Goal: Browse casually

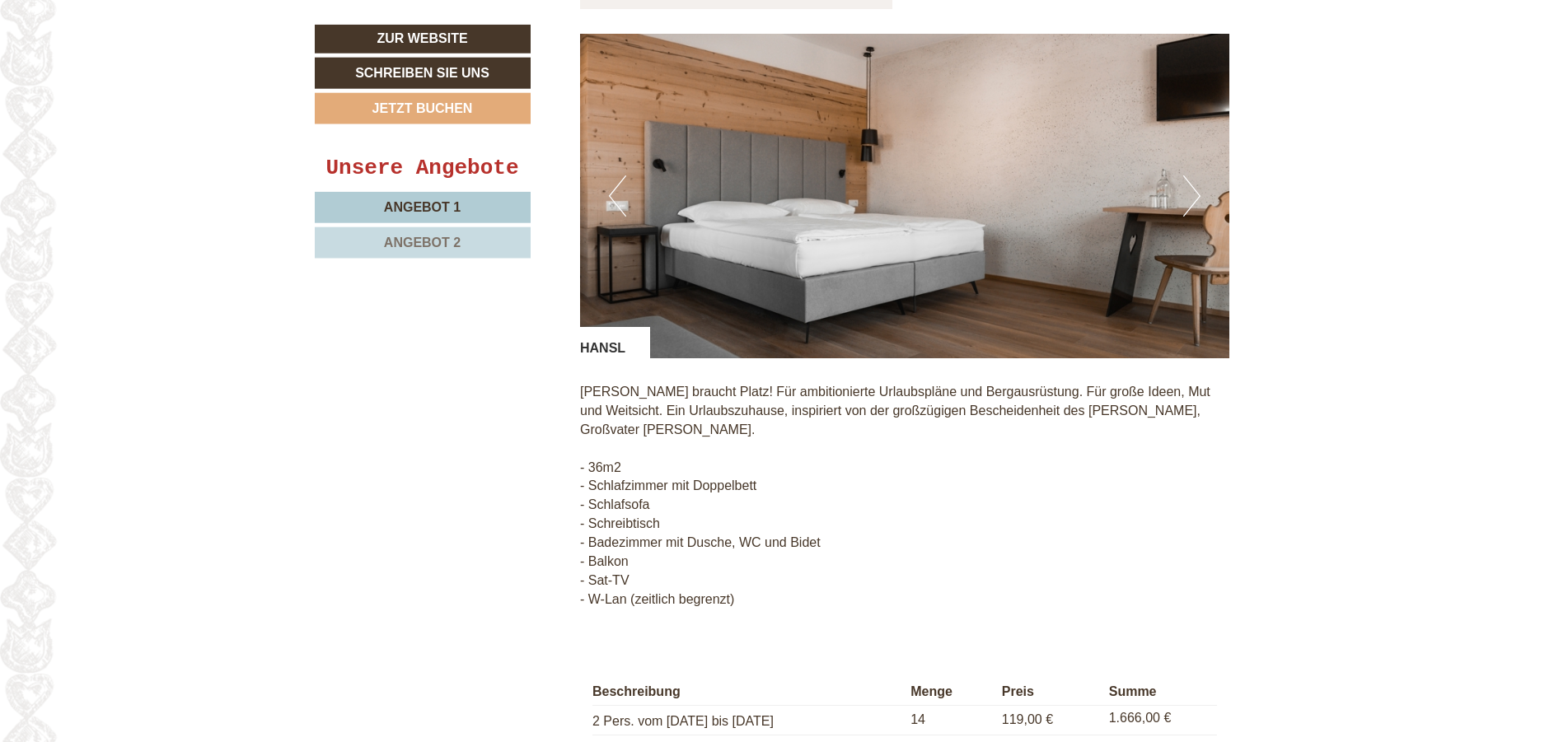
scroll to position [2520, 0]
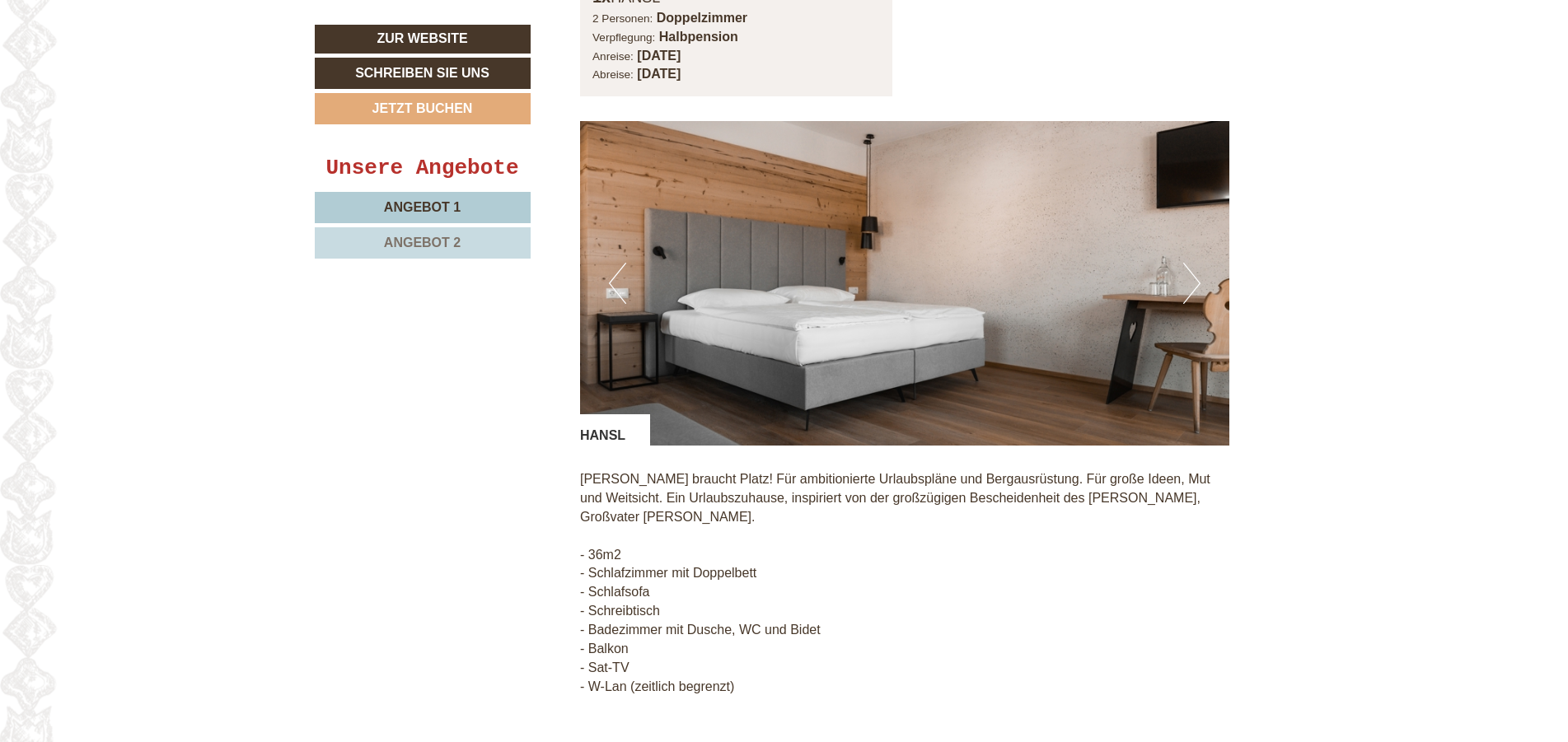
click at [1195, 269] on button "Next" at bounding box center [1191, 284] width 17 height 42
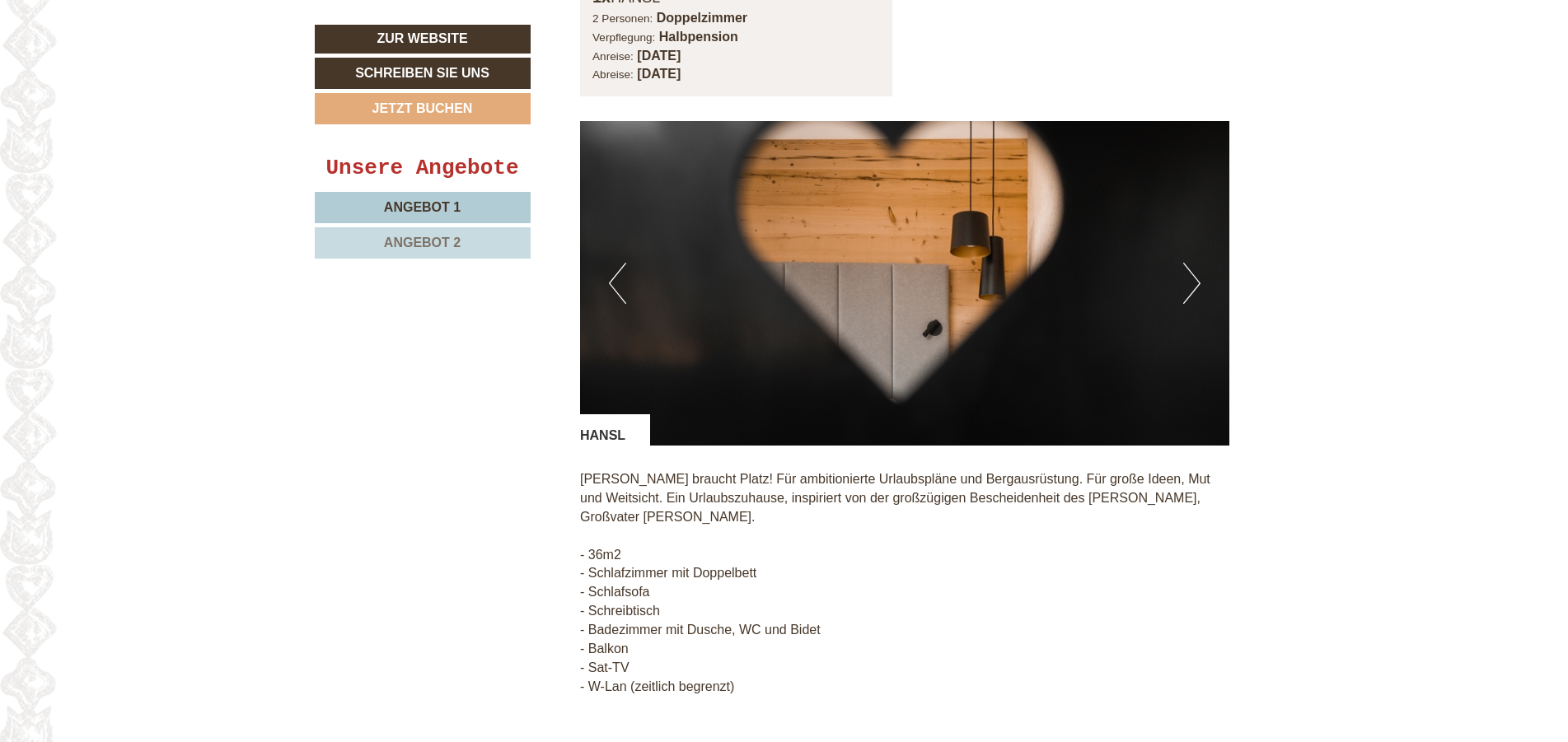
click at [1195, 269] on button "Next" at bounding box center [1191, 284] width 17 height 42
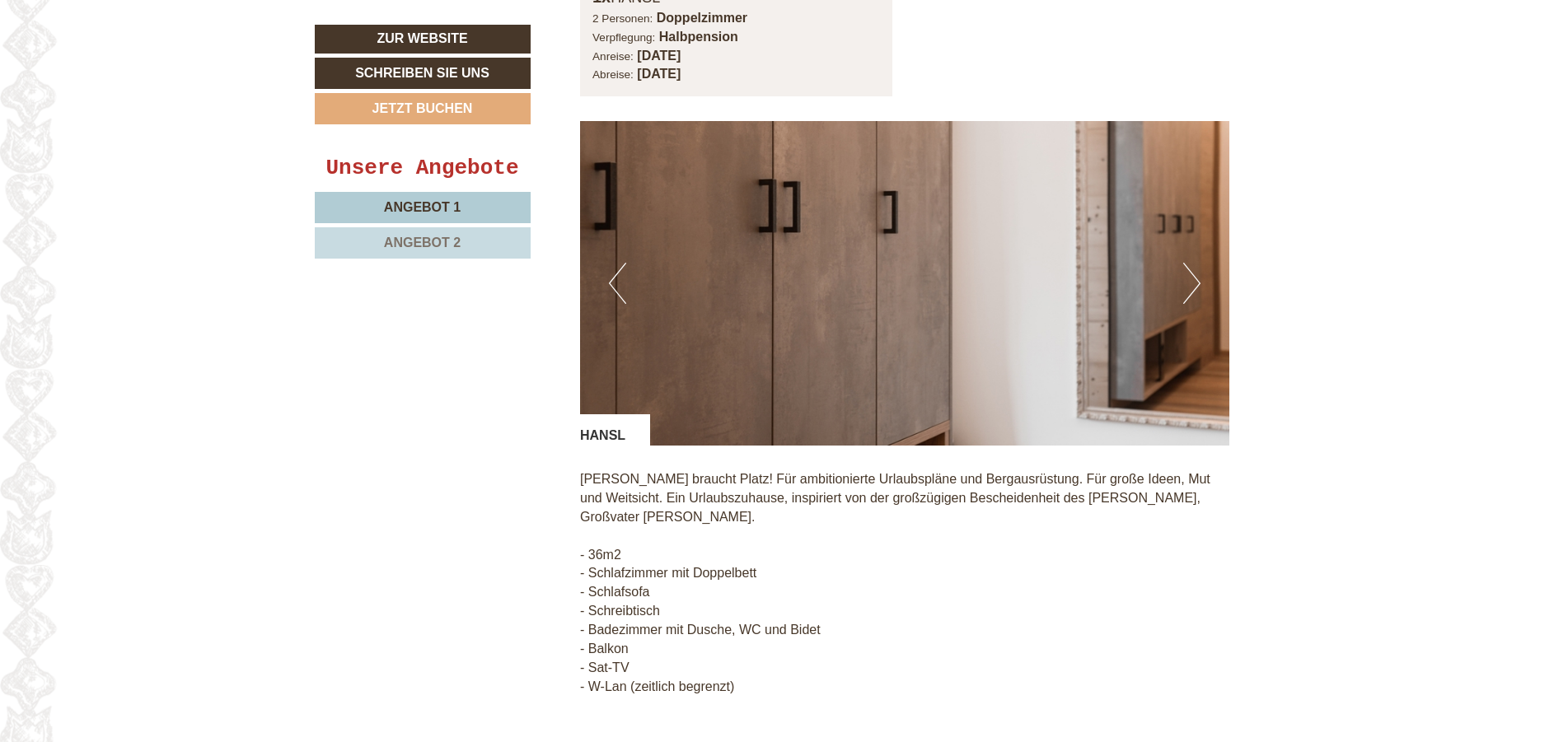
click at [1194, 269] on button "Next" at bounding box center [1191, 284] width 17 height 42
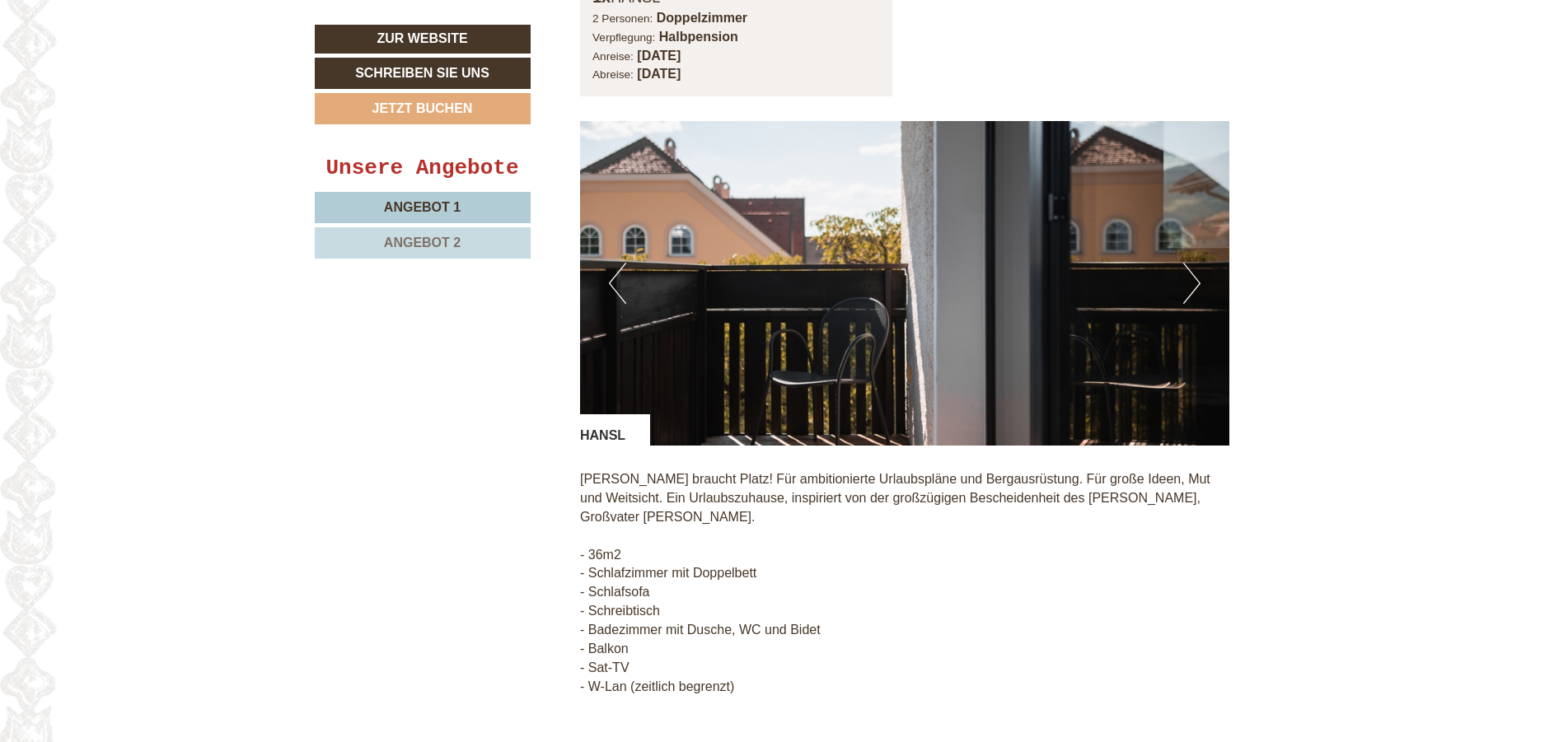
click at [1194, 269] on button "Next" at bounding box center [1191, 284] width 17 height 42
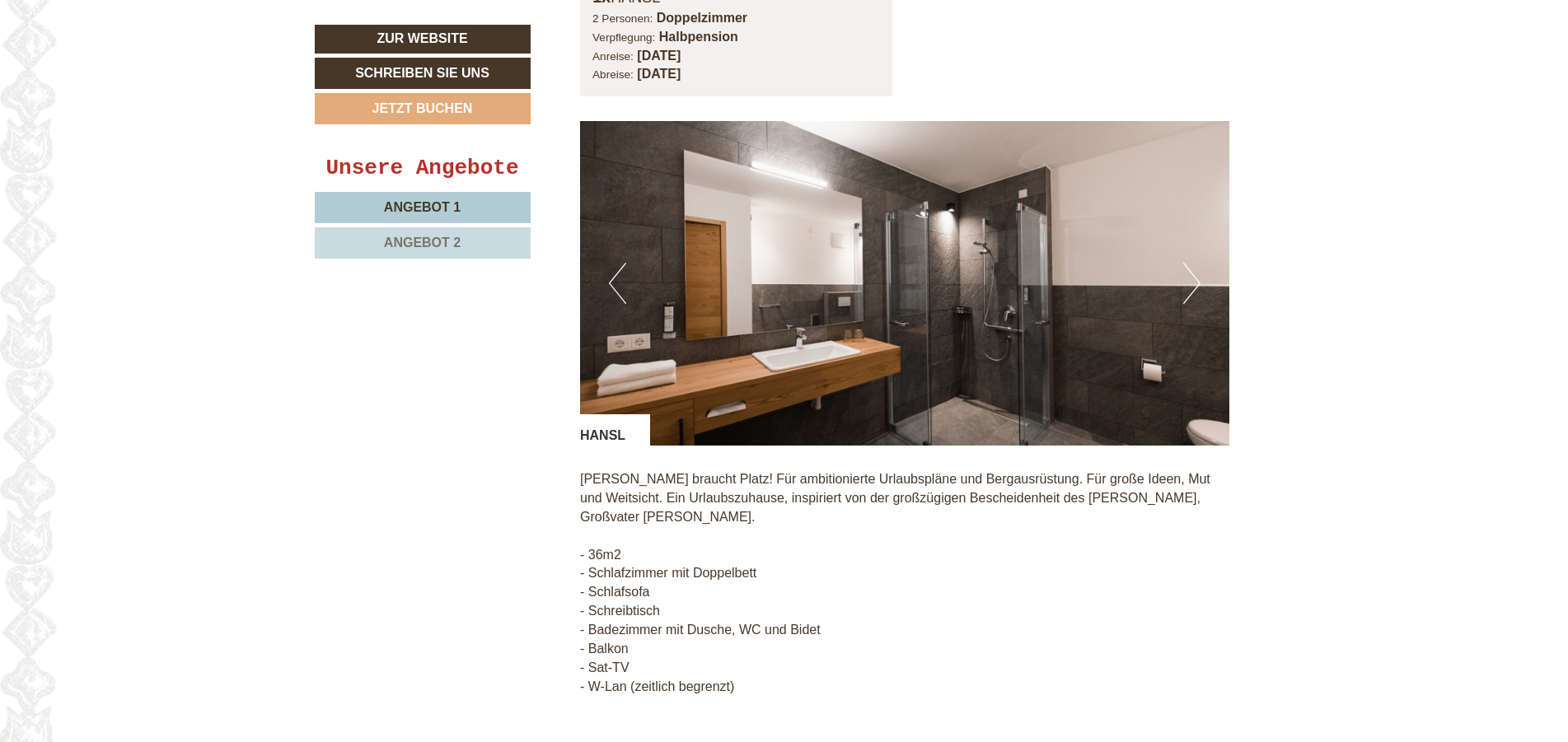
click at [1194, 269] on button "Next" at bounding box center [1191, 284] width 17 height 42
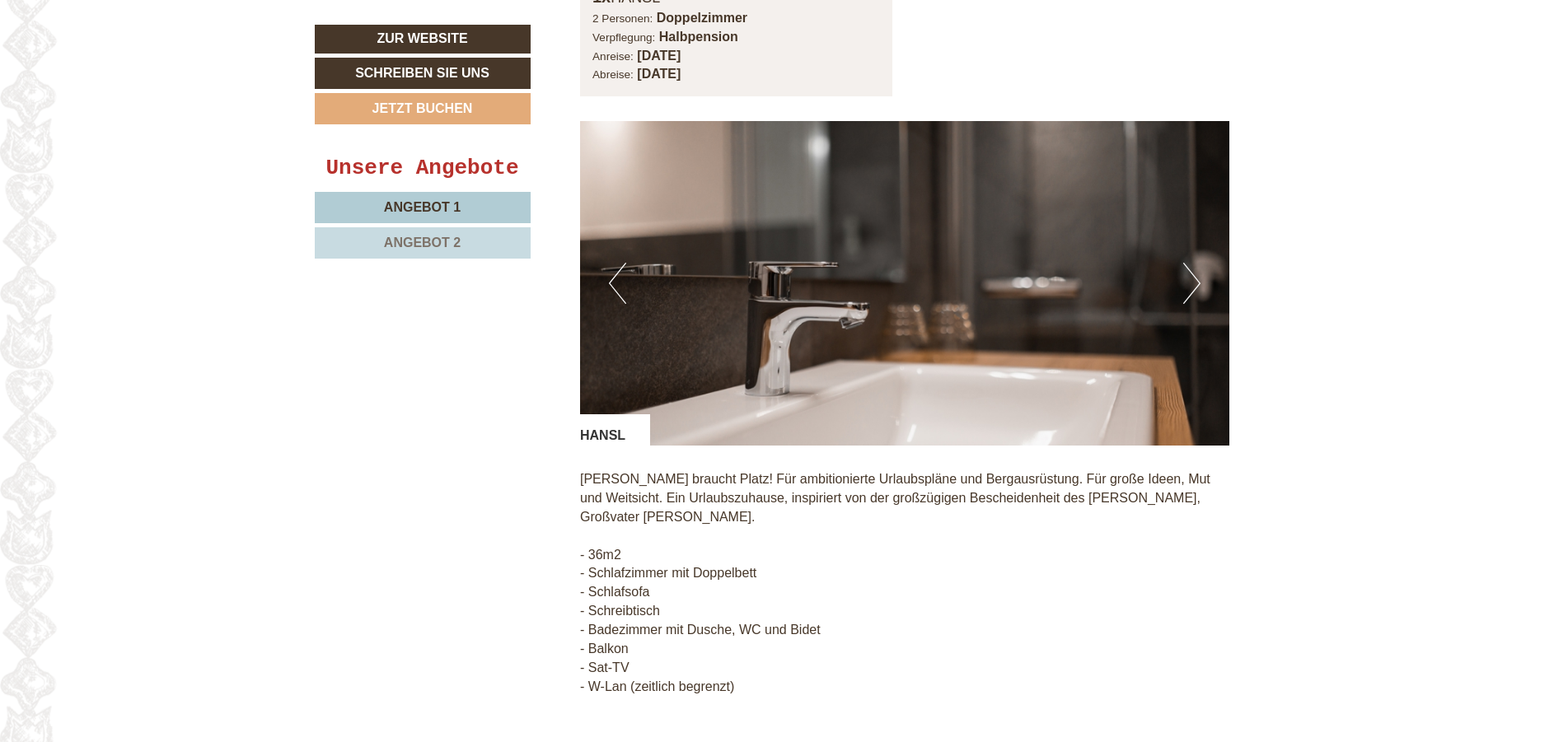
click at [1194, 269] on button "Next" at bounding box center [1191, 284] width 17 height 42
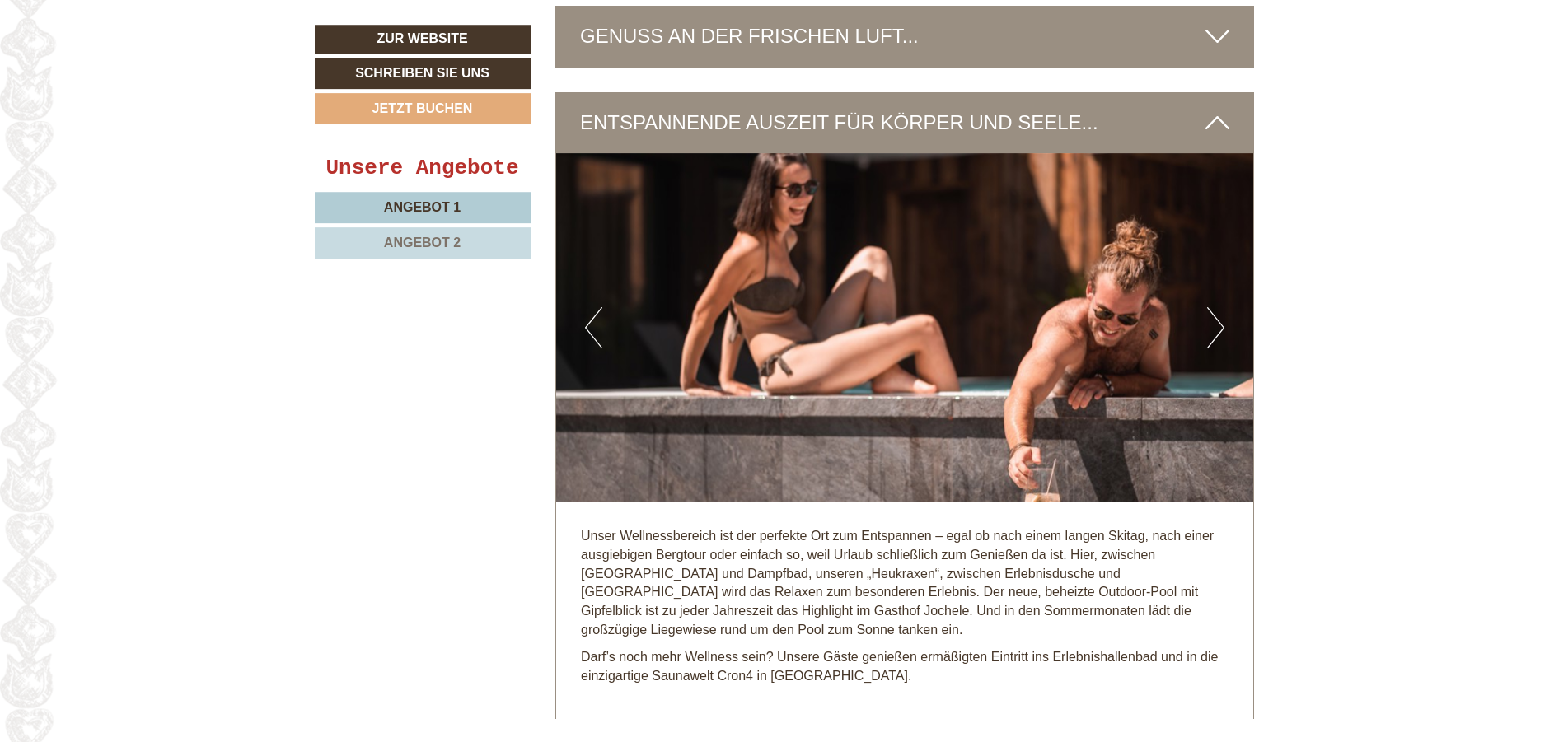
scroll to position [3612, 0]
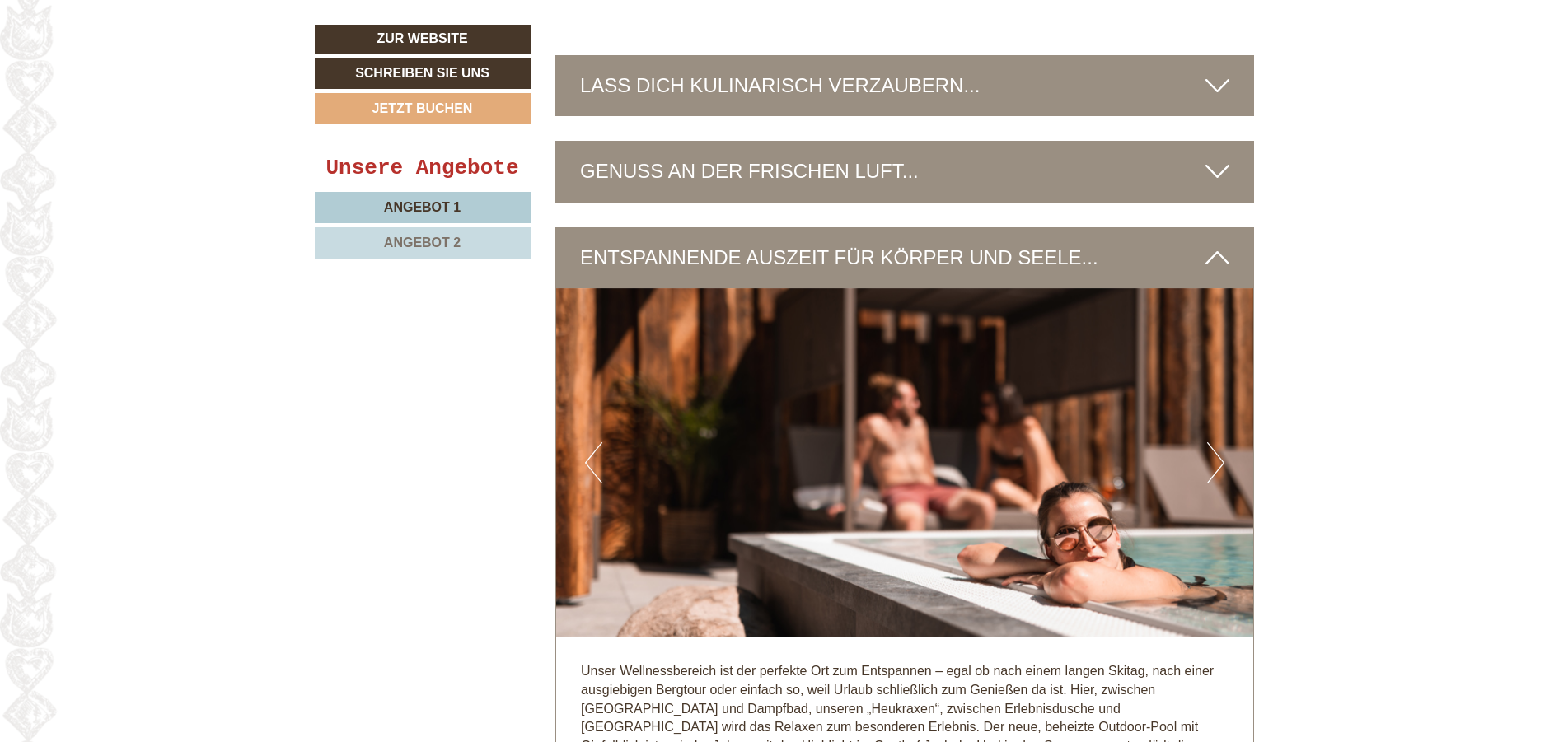
click at [1220, 442] on button "Next" at bounding box center [1215, 463] width 17 height 42
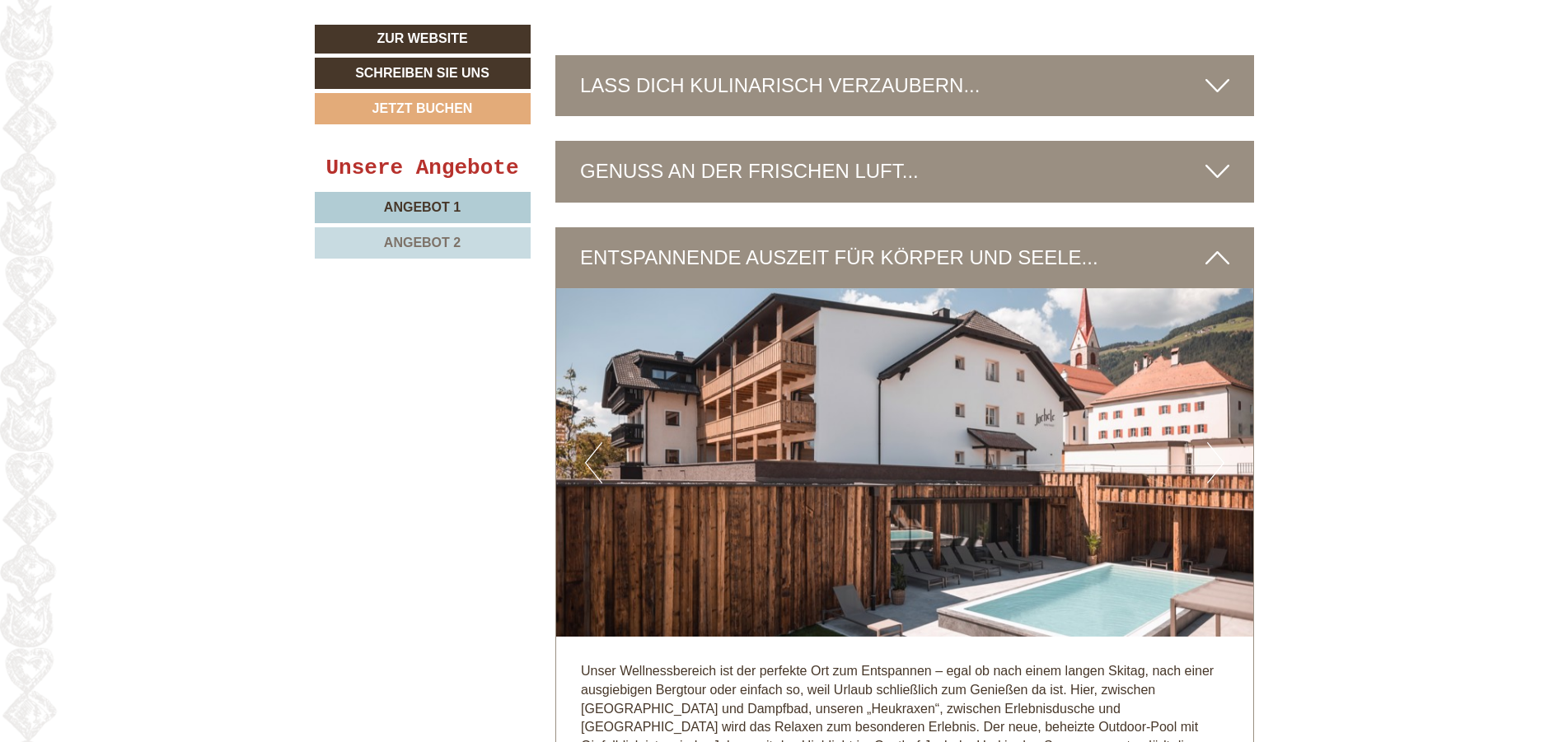
click at [1220, 442] on button "Next" at bounding box center [1215, 463] width 17 height 42
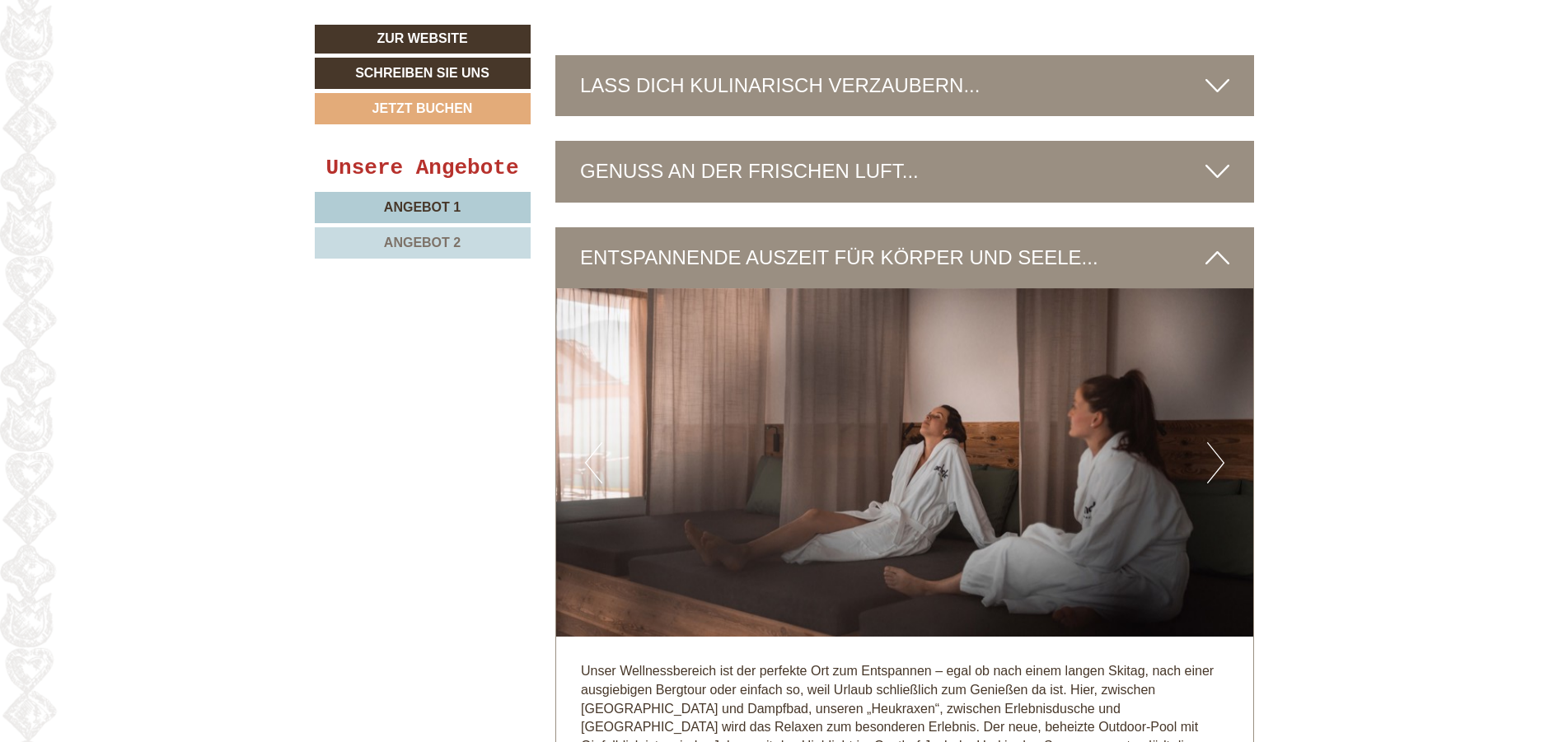
click at [1220, 442] on button "Next" at bounding box center [1215, 463] width 17 height 42
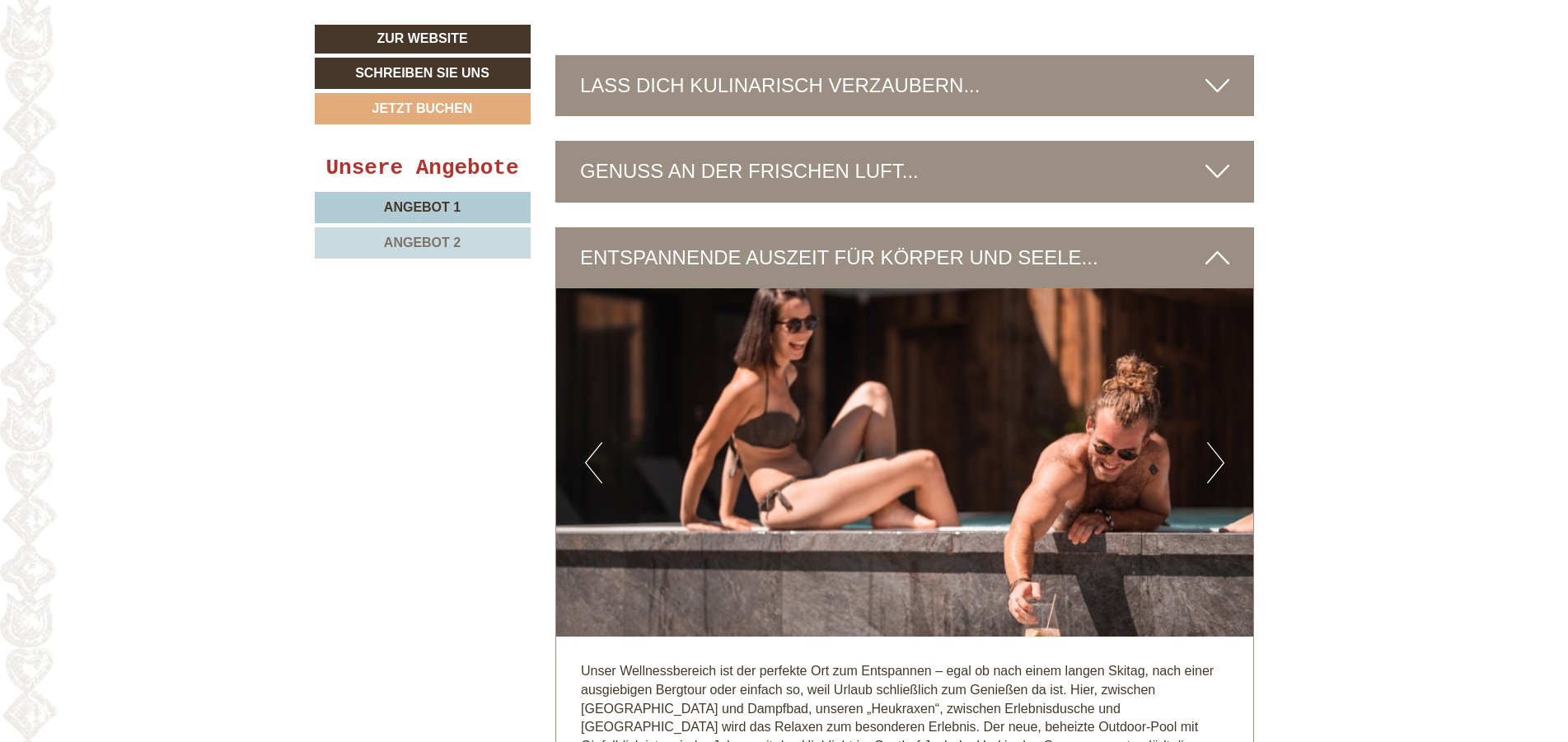
click at [1220, 442] on button "Next" at bounding box center [1215, 463] width 17 height 42
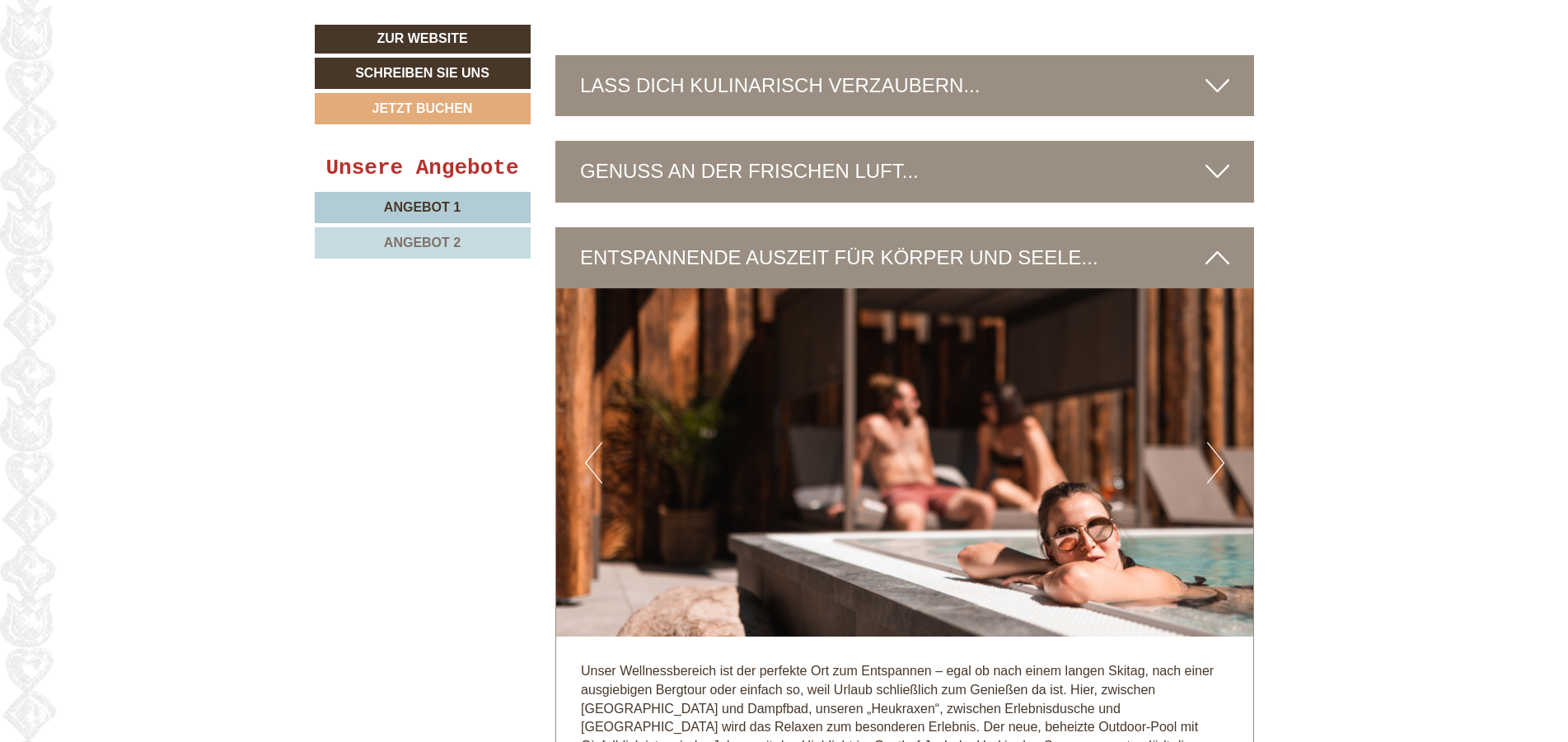
click at [1220, 442] on button "Next" at bounding box center [1215, 463] width 17 height 42
